Goal: Information Seeking & Learning: Check status

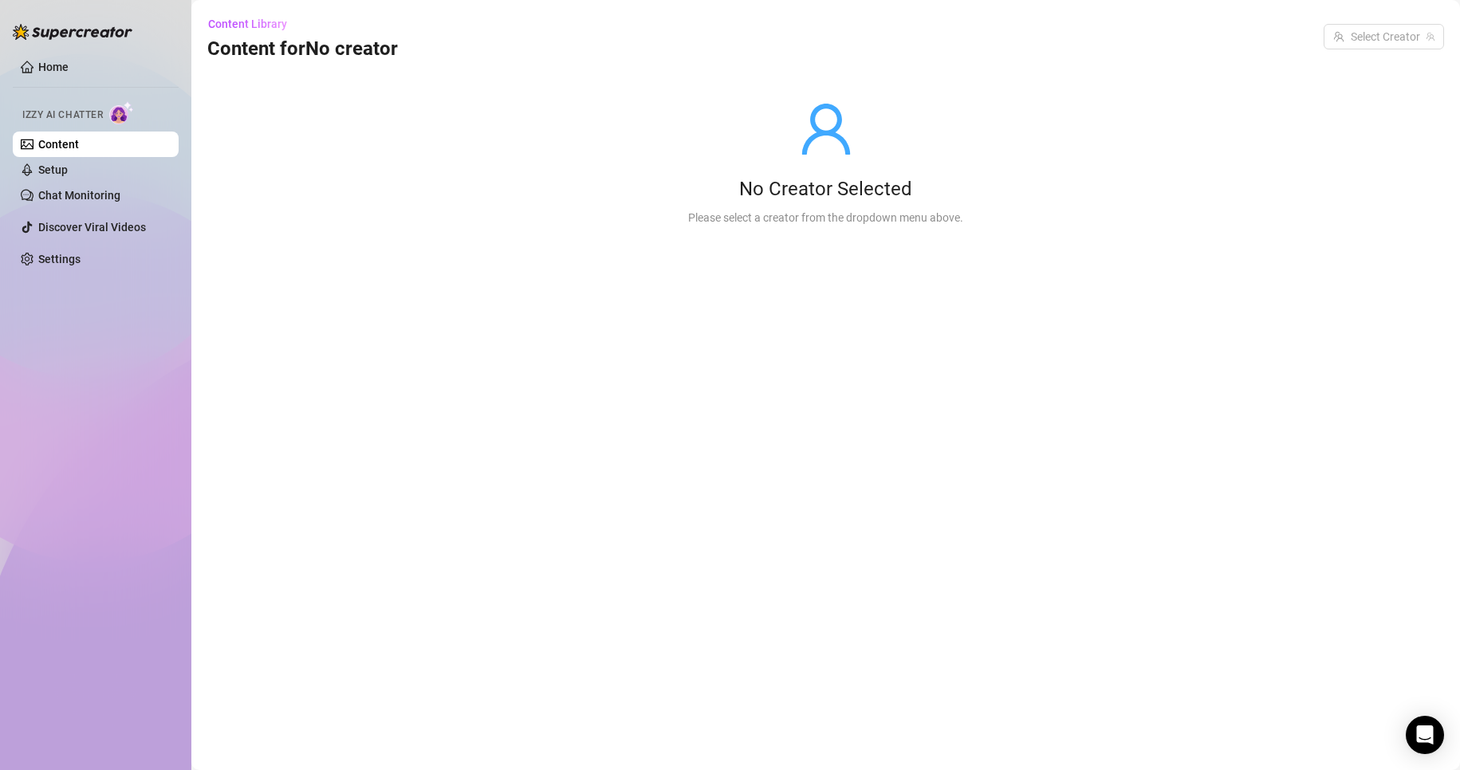
click at [66, 53] on ul "Home Izzy AI Chatter Content Setup Chat Monitoring Discover Viral Videos Settin…" at bounding box center [96, 163] width 166 height 230
click at [88, 193] on link "Chat Monitoring" at bounding box center [79, 195] width 82 height 13
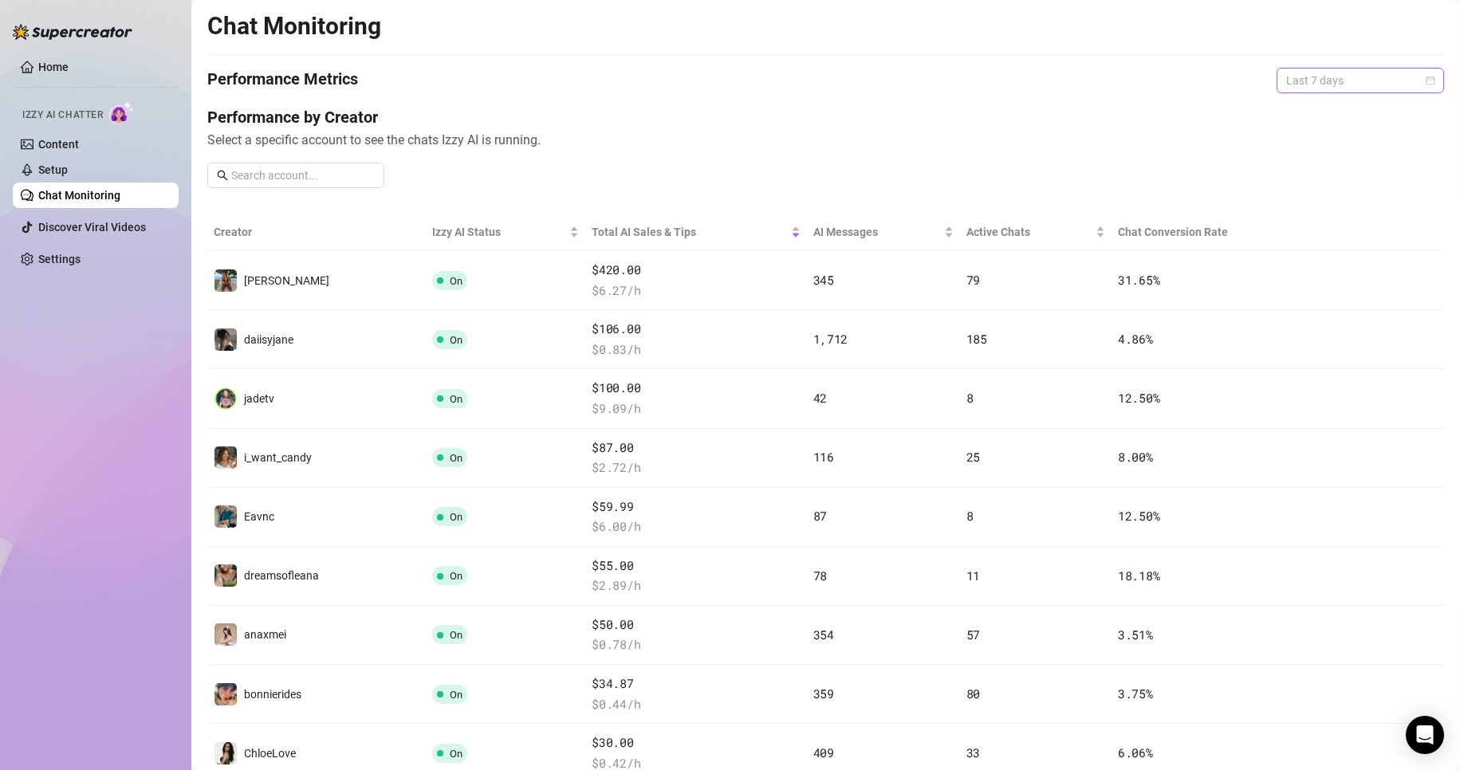
click at [1353, 78] on span "Last 7 days" at bounding box center [1360, 81] width 148 height 24
click at [1305, 160] on div "Last 30 days" at bounding box center [1347, 164] width 142 height 18
click at [69, 64] on link "Home" at bounding box center [53, 67] width 30 height 13
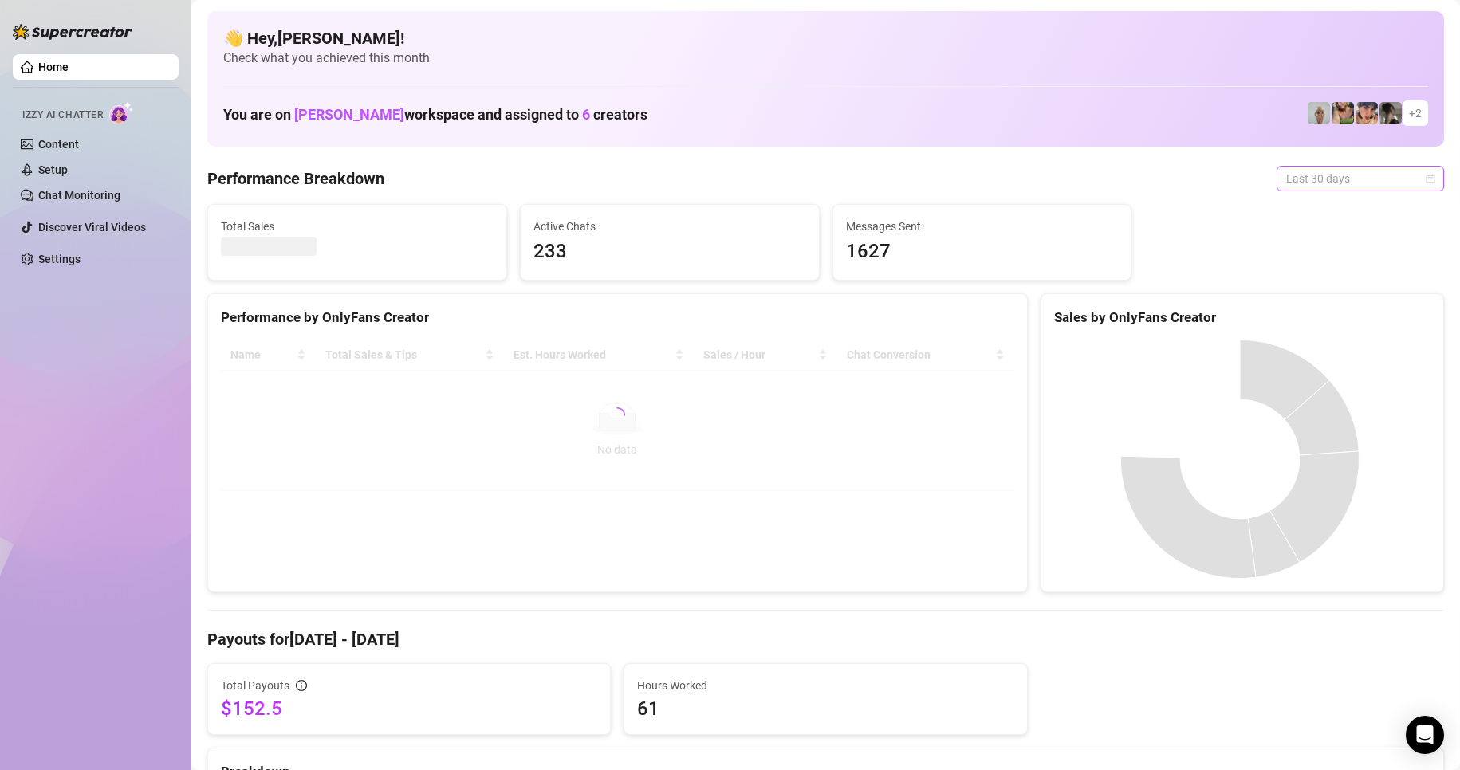
click at [1358, 170] on span "Last 30 days" at bounding box center [1360, 179] width 148 height 24
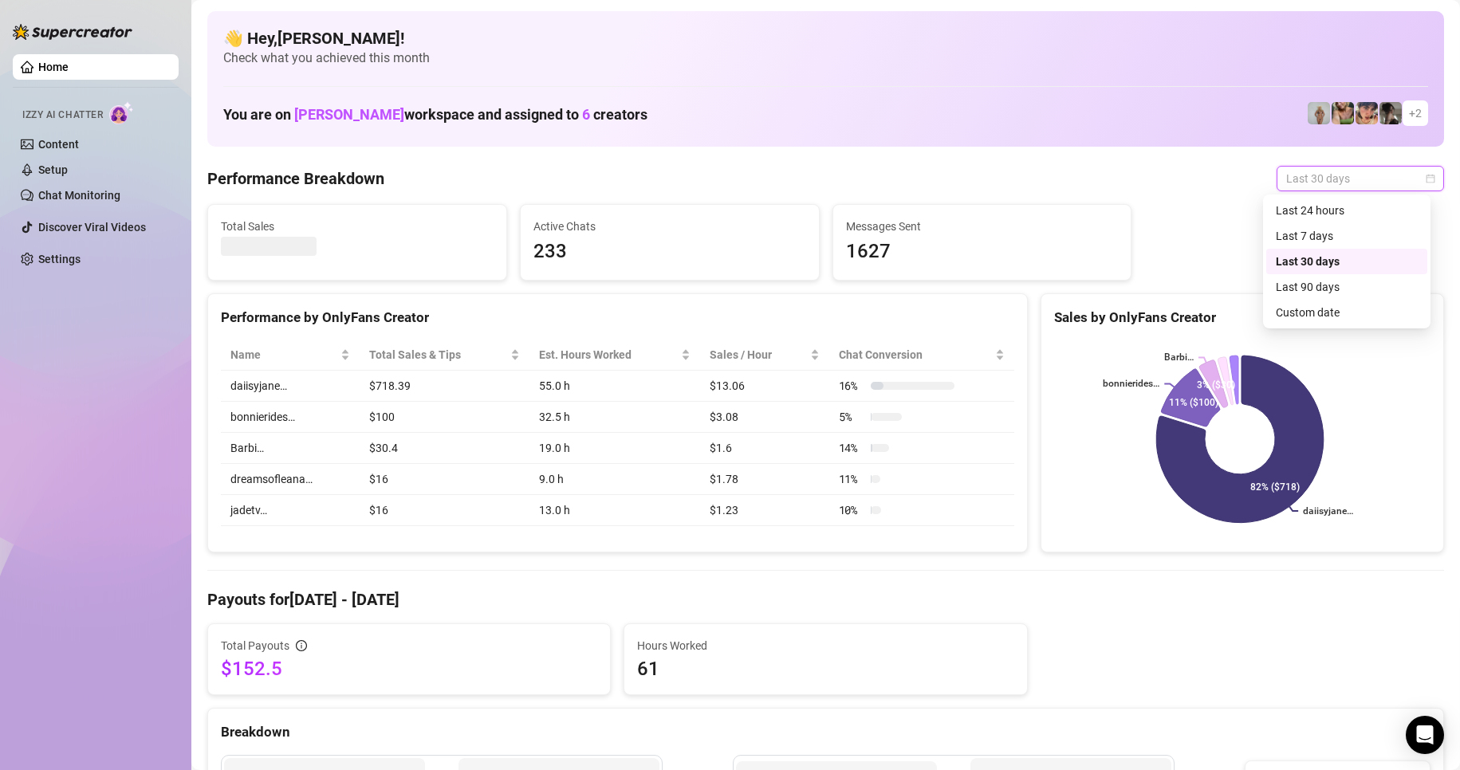
click at [1289, 262] on div "Last 30 days" at bounding box center [1347, 262] width 142 height 18
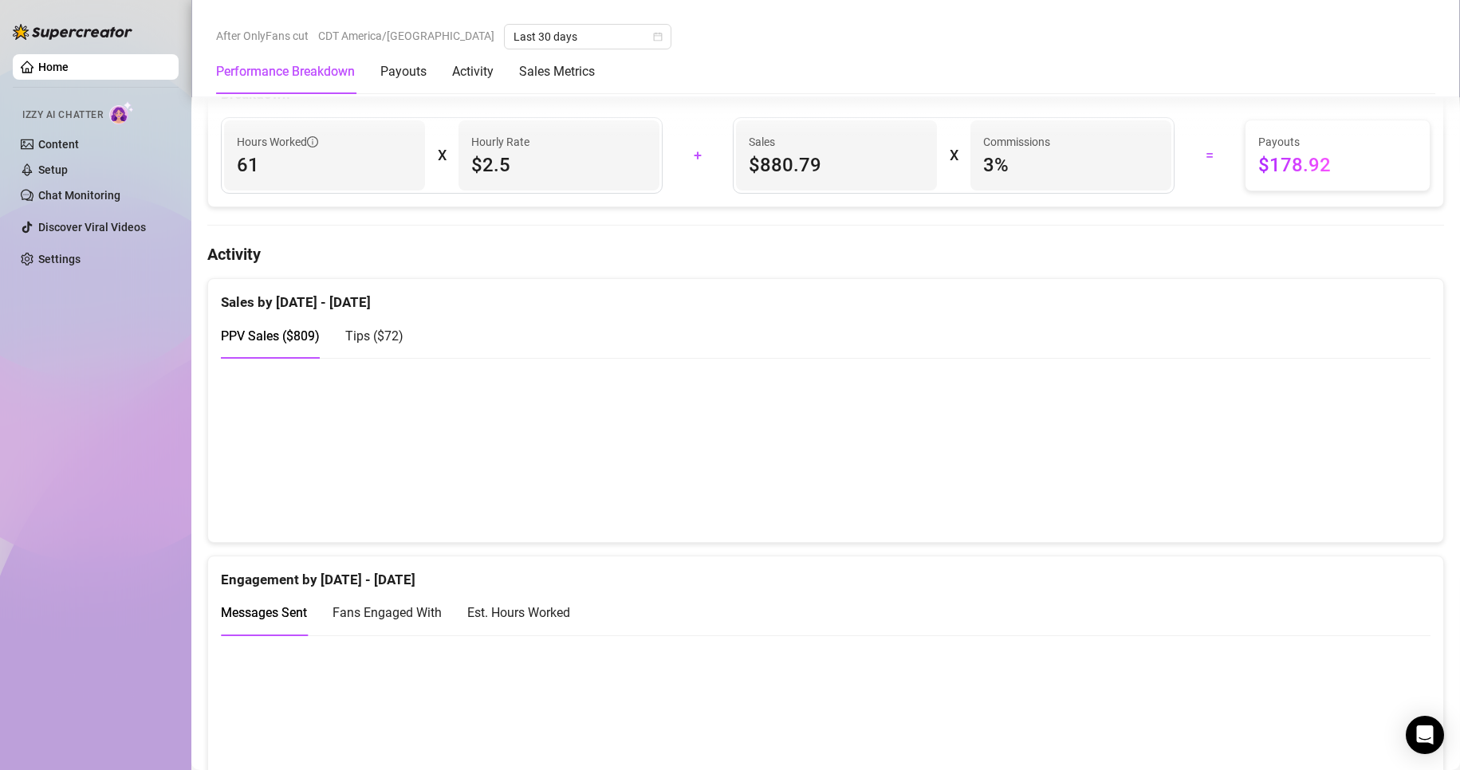
scroll to position [1116, 0]
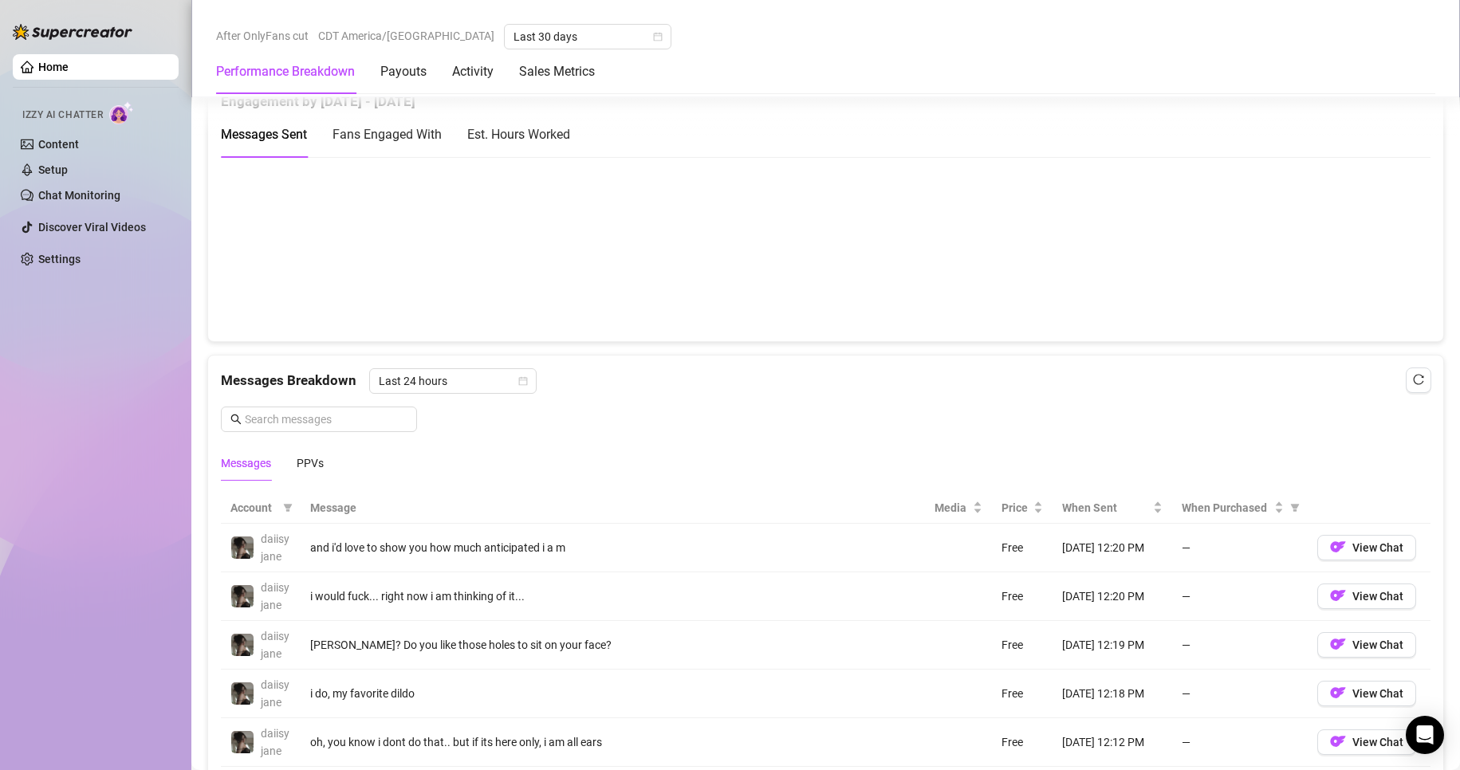
click at [403, 136] on span "Fans Engaged With" at bounding box center [386, 134] width 109 height 15
click at [492, 144] on div "Est. Hours Worked" at bounding box center [518, 134] width 103 height 20
drag, startPoint x: 1130, startPoint y: 429, endPoint x: 1185, endPoint y: 359, distance: 89.2
click at [1131, 429] on div "Messages Breakdown Last 24 hours Messages PPVs" at bounding box center [826, 424] width 1210 height 112
click at [1077, 187] on canvas at bounding box center [819, 248] width 1196 height 159
